Goal: Information Seeking & Learning: Learn about a topic

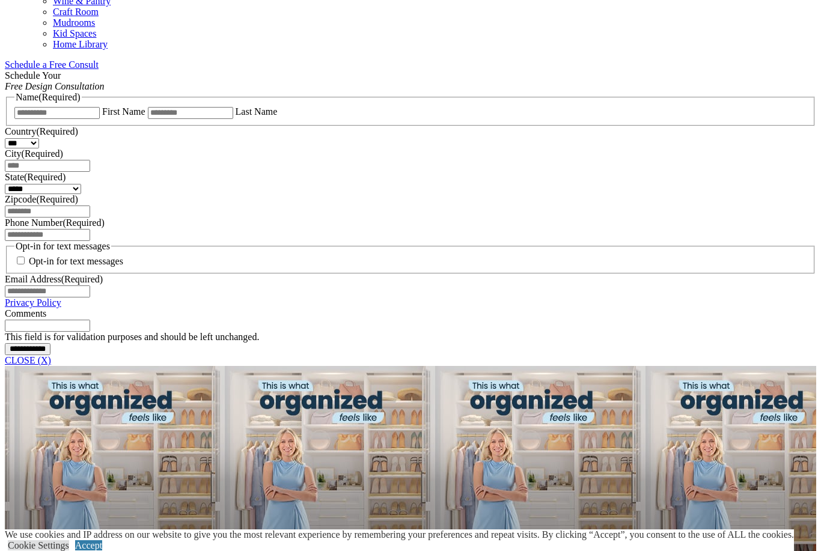
scroll to position [748, 0]
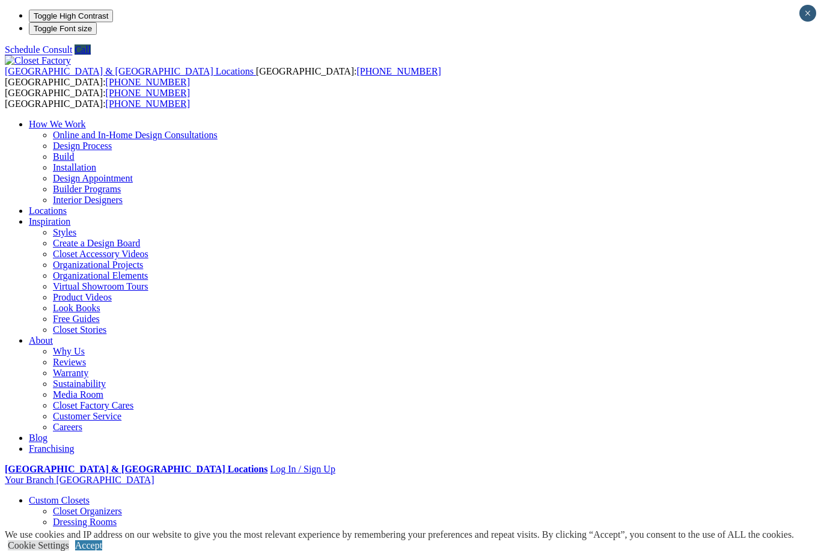
click at [53, 538] on link "Reach-in Closets" at bounding box center [85, 543] width 65 height 10
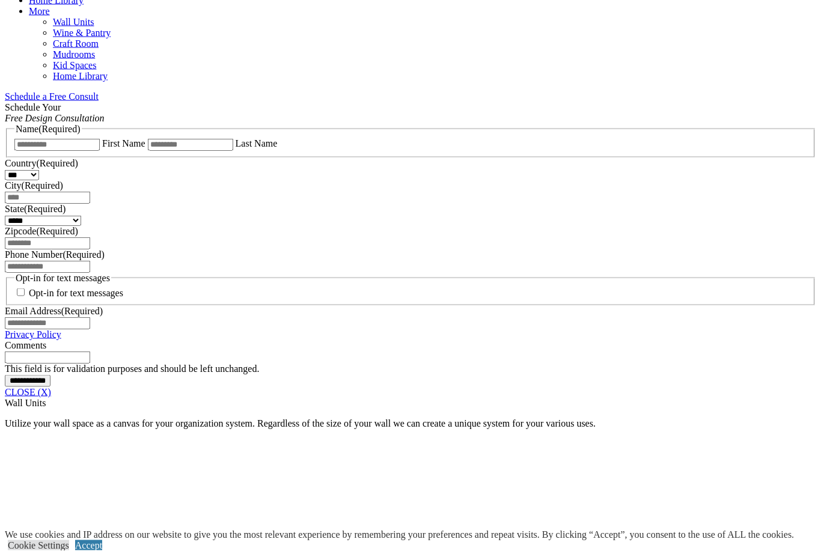
scroll to position [717, 0]
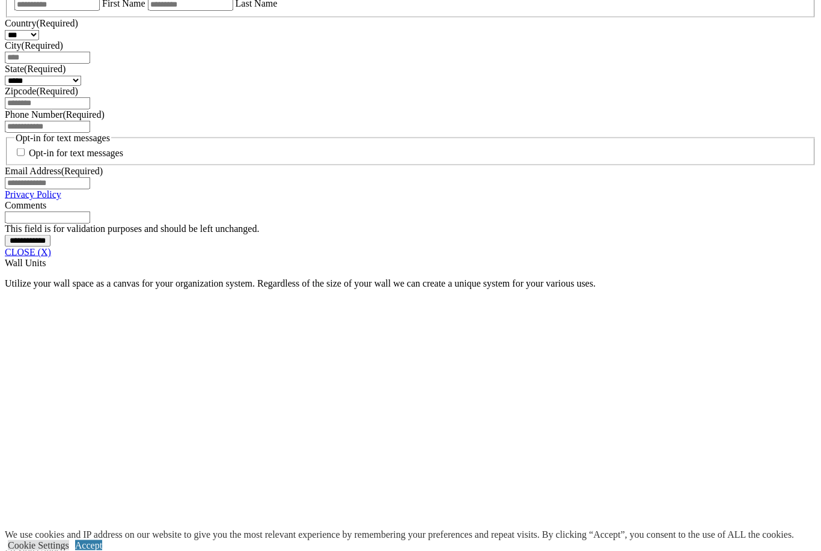
scroll to position [857, 0]
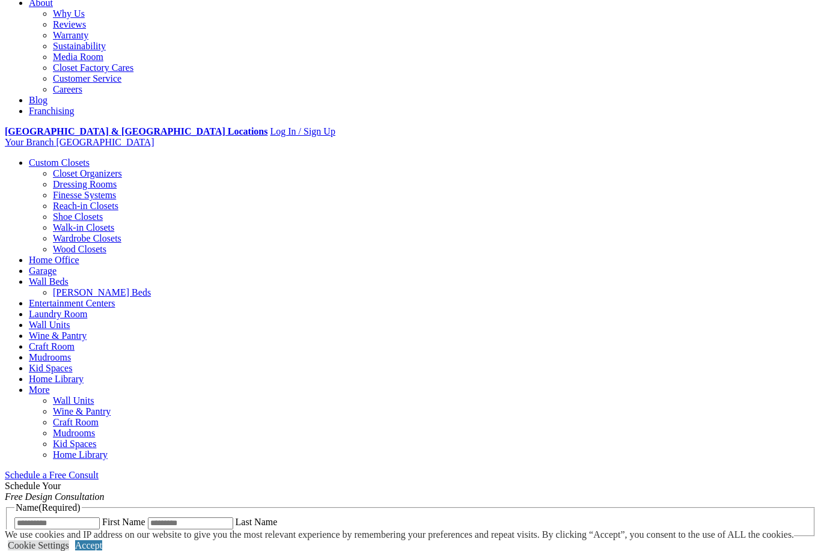
scroll to position [337, 0]
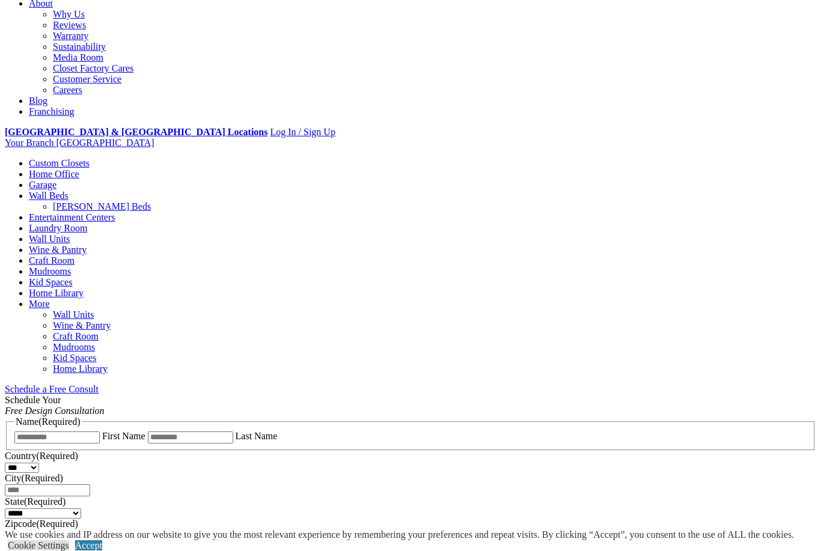
click at [82, 158] on link "Custom Closets" at bounding box center [59, 163] width 61 height 10
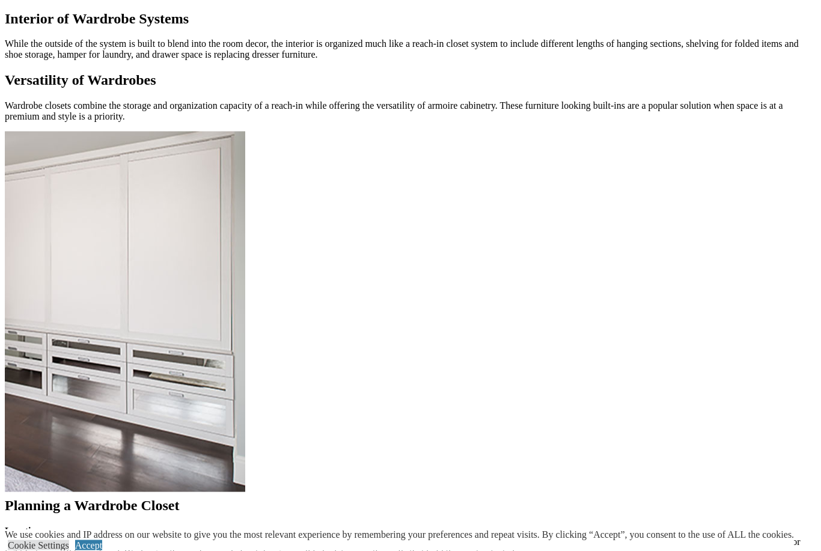
scroll to position [1334, 0]
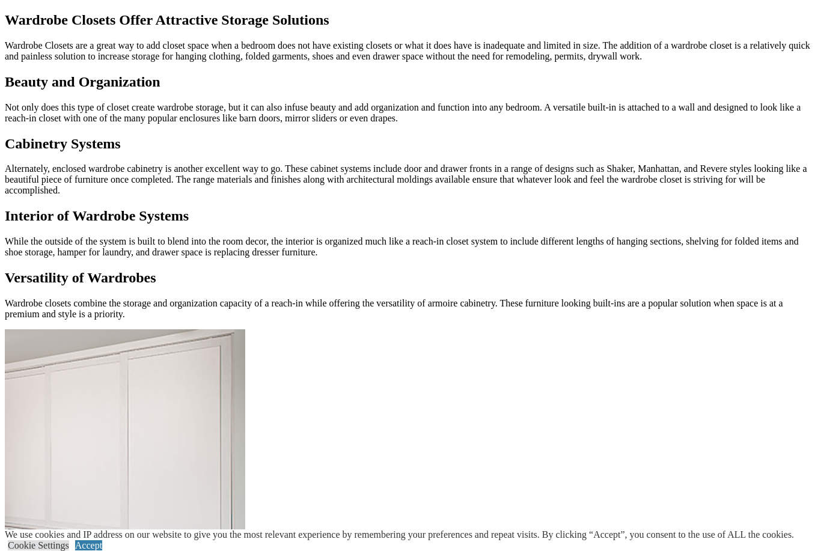
scroll to position [839, 0]
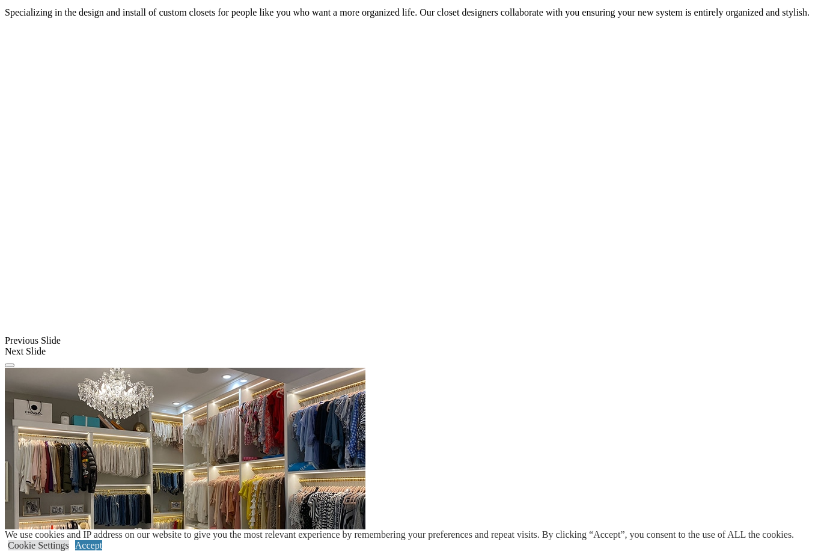
scroll to position [863, 0]
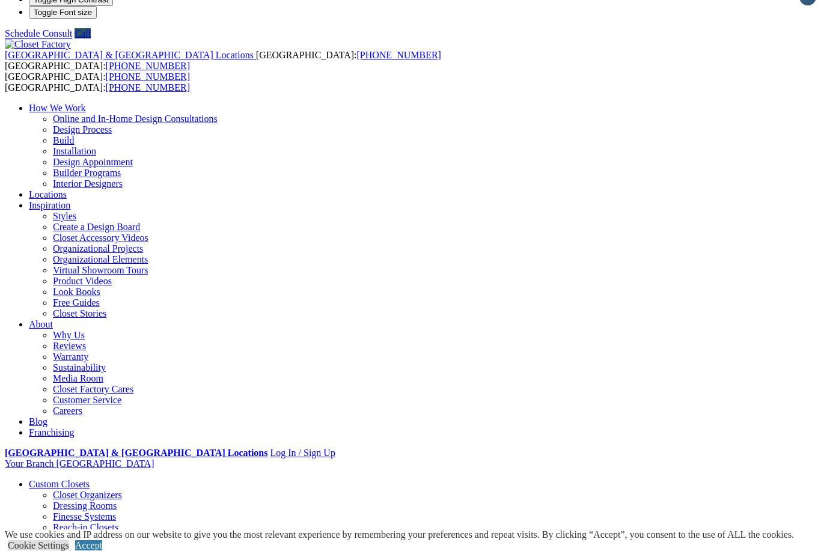
scroll to position [0, 0]
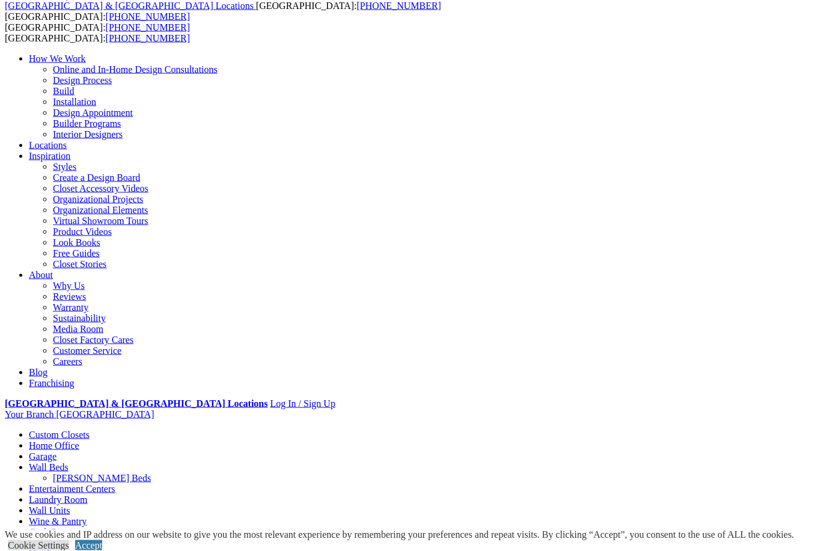
scroll to position [66, 0]
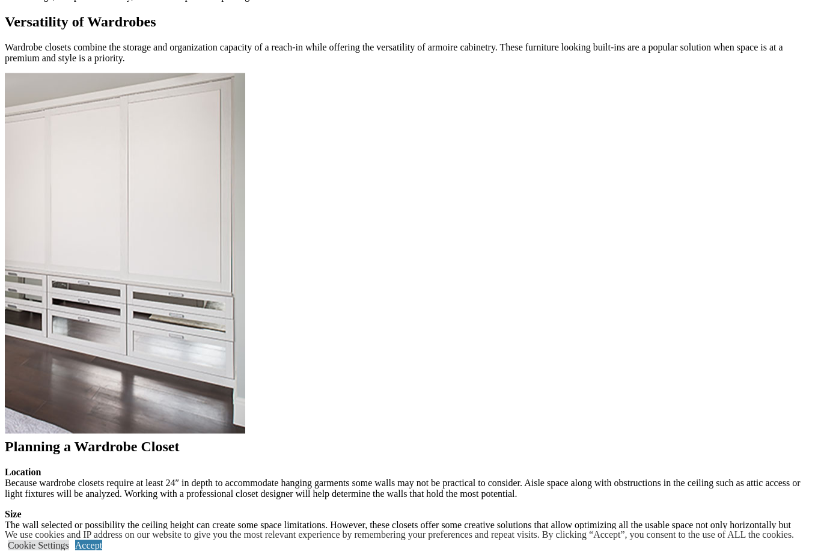
scroll to position [1129, 0]
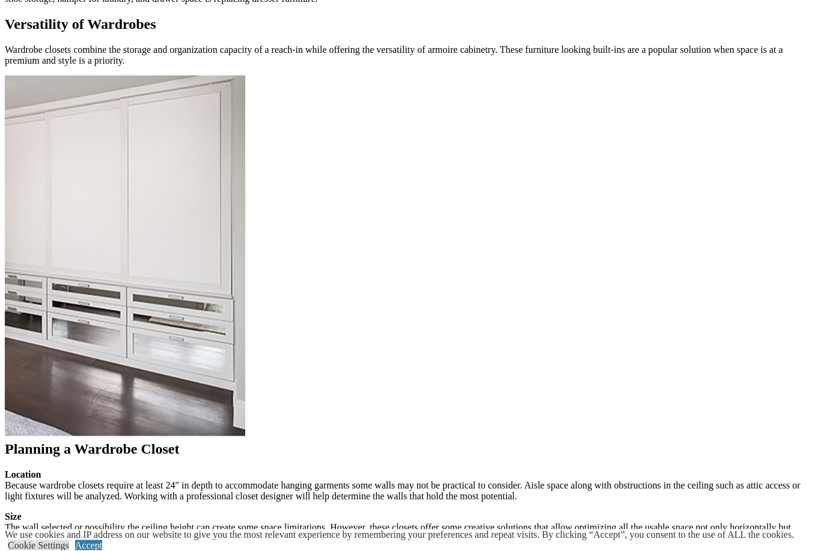
scroll to position [1128, 0]
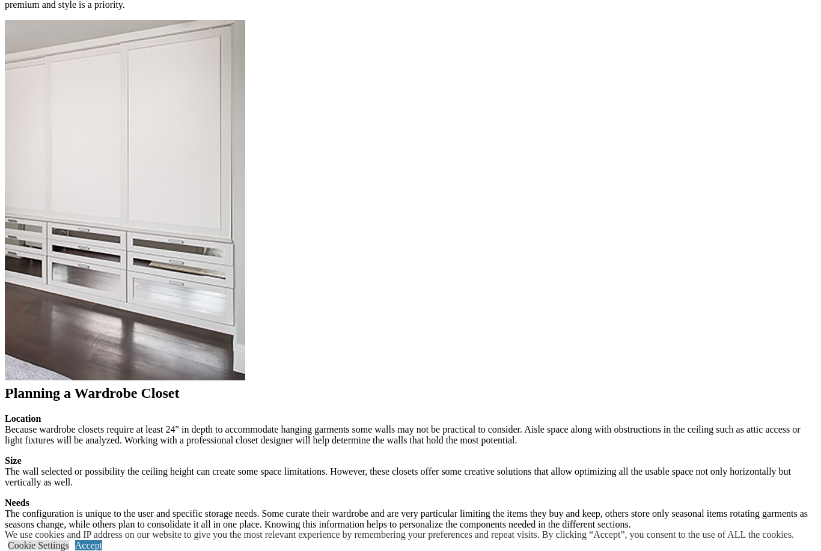
scroll to position [1180, 0]
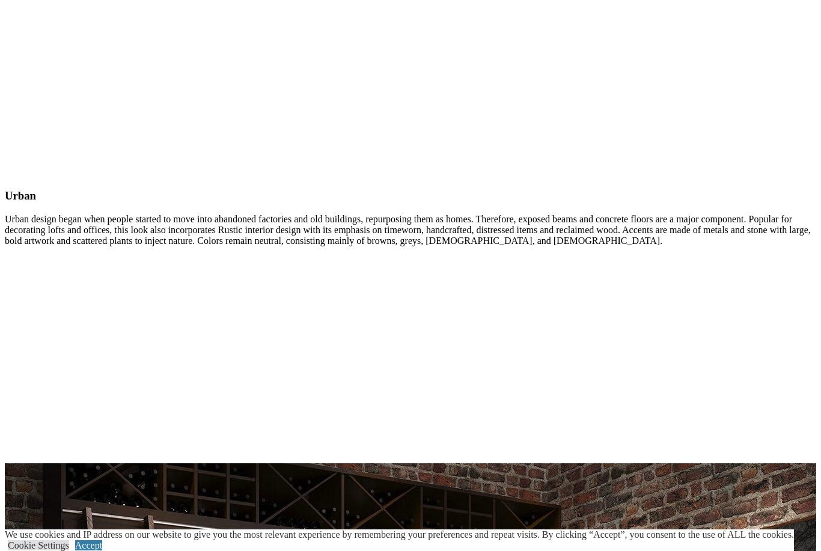
scroll to position [3865, 0]
